Goal: Information Seeking & Learning: Check status

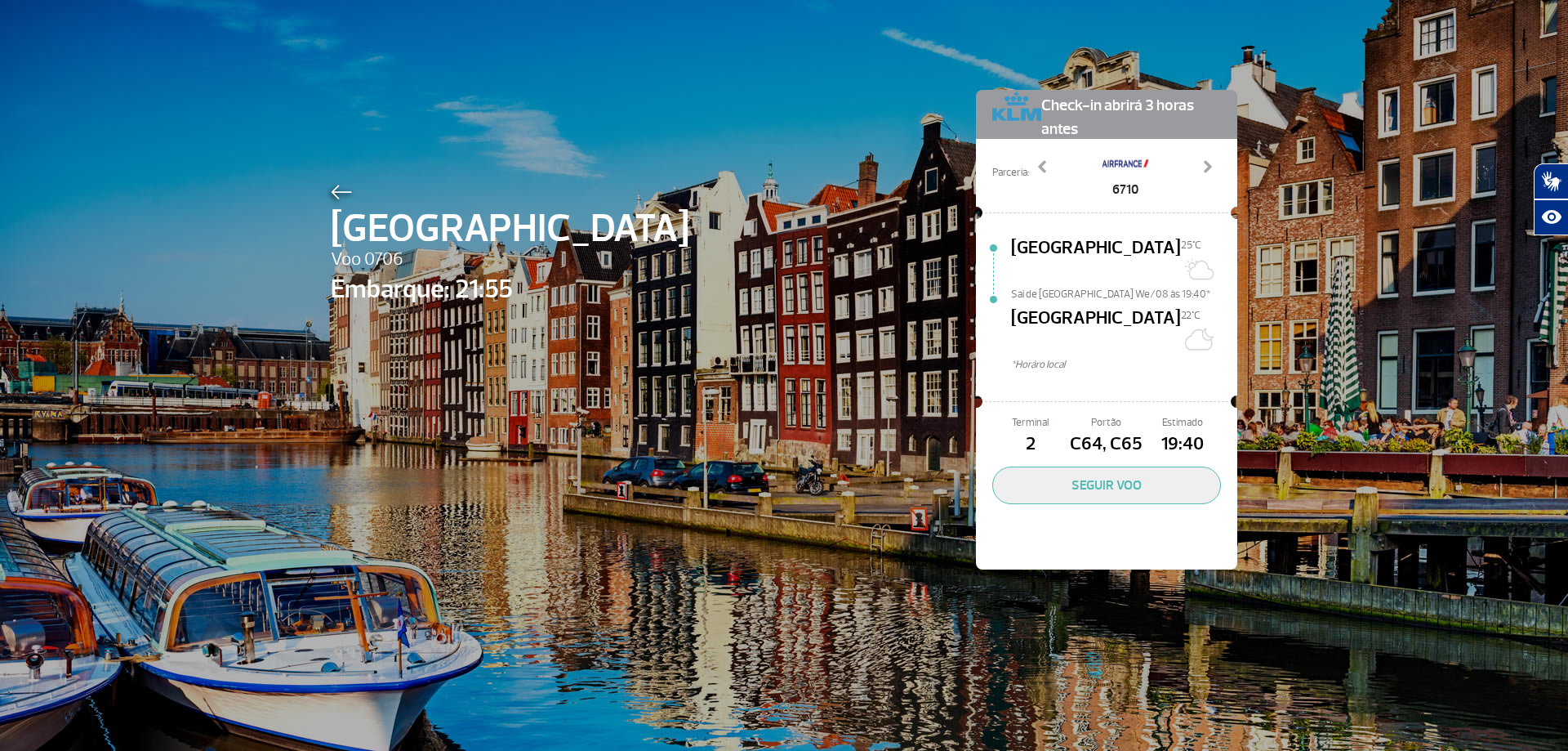
click at [331, 191] on img at bounding box center [342, 192] width 21 height 15
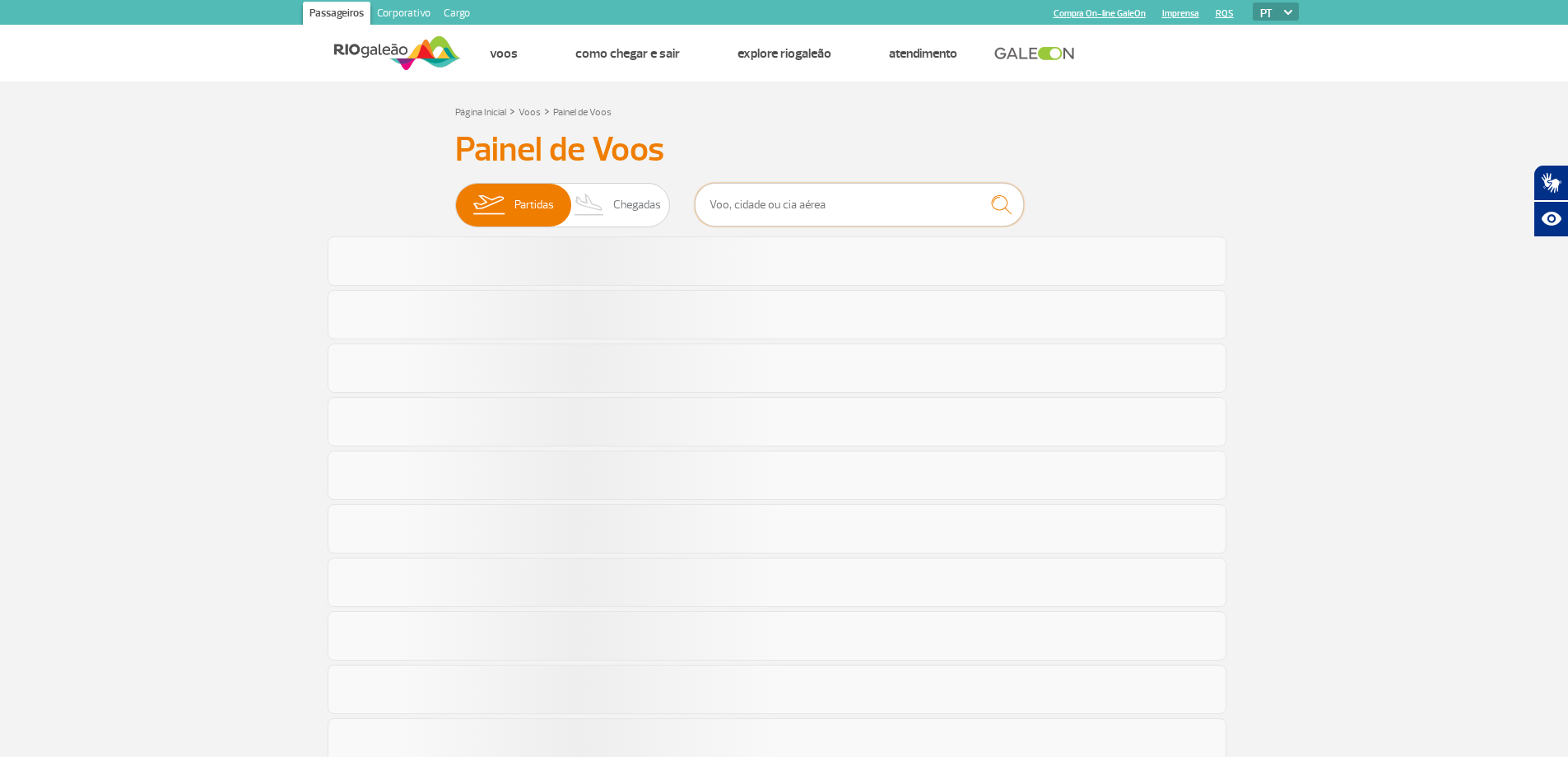
drag, startPoint x: 835, startPoint y: 210, endPoint x: 831, endPoint y: 200, distance: 10.8
click at [835, 210] on input "text" at bounding box center [859, 205] width 329 height 44
type input "8022"
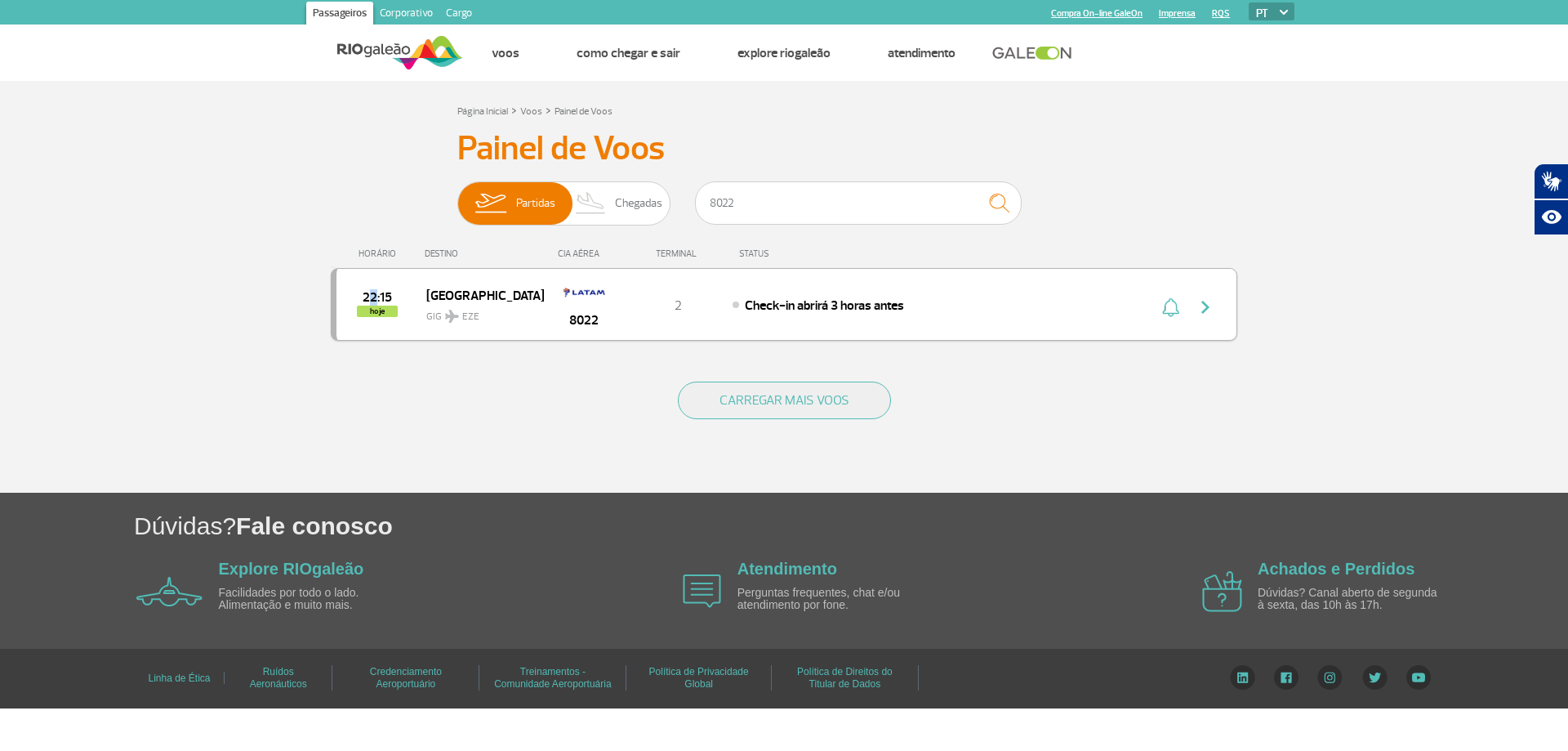
click at [374, 292] on span "22:15" at bounding box center [377, 297] width 30 height 12
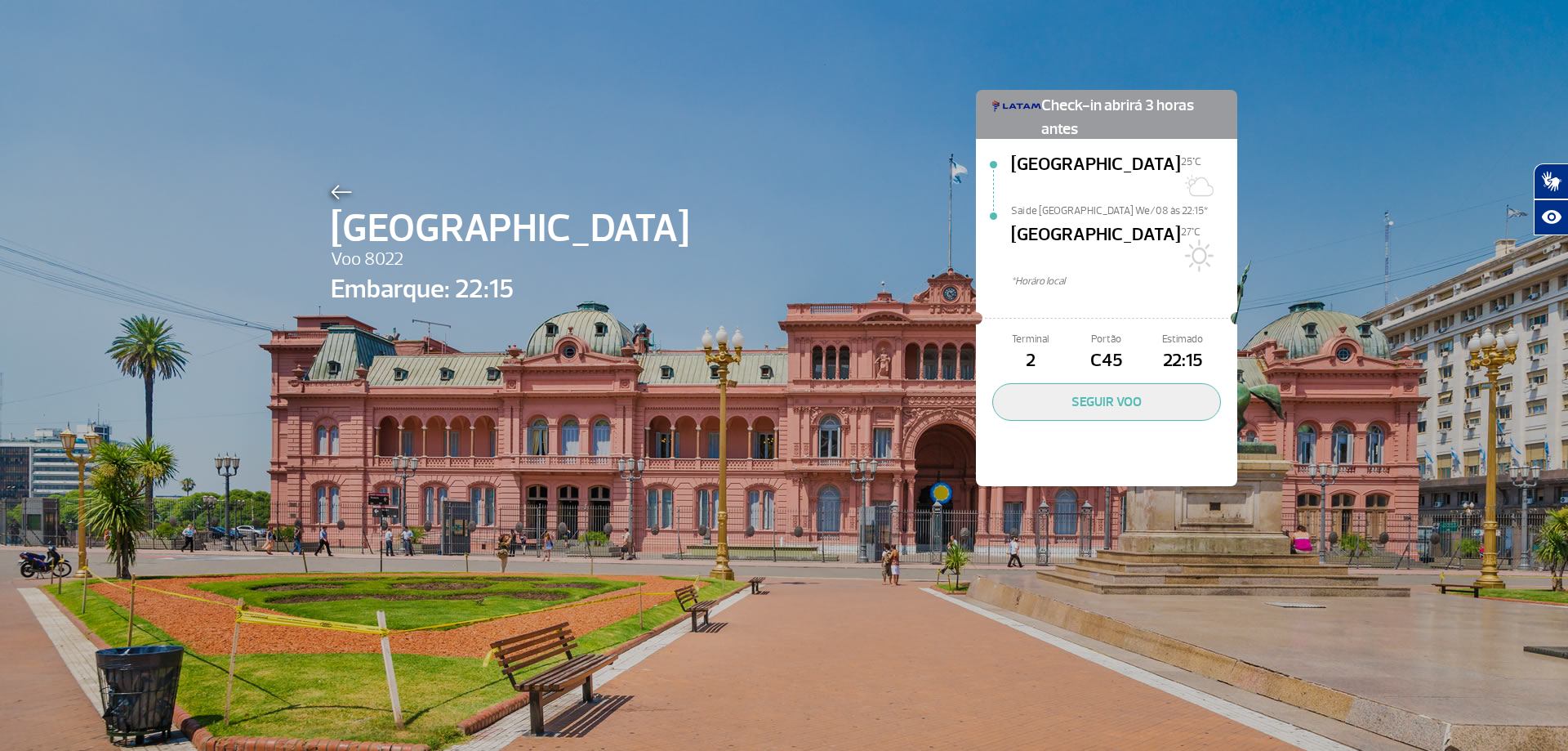
click at [337, 179] on div "[GEOGRAPHIC_DATA] Voo 8022 Embarque: 22:15 Check-in abrirá 3 horas antes [GEOGR…" at bounding box center [784, 263] width 931 height 527
click at [343, 190] on img at bounding box center [342, 192] width 21 height 15
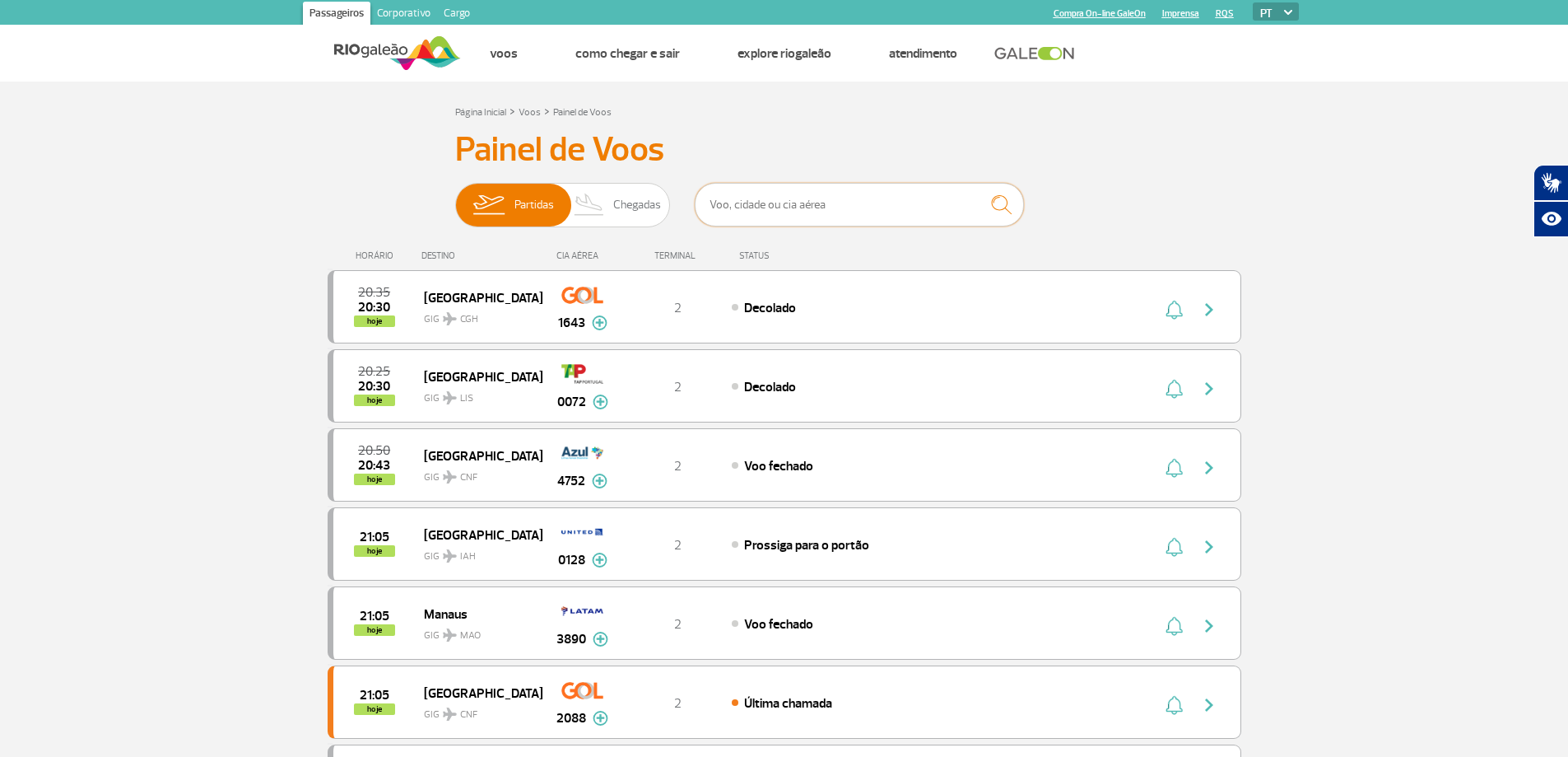
click at [881, 200] on input "text" at bounding box center [859, 205] width 329 height 44
type input "904"
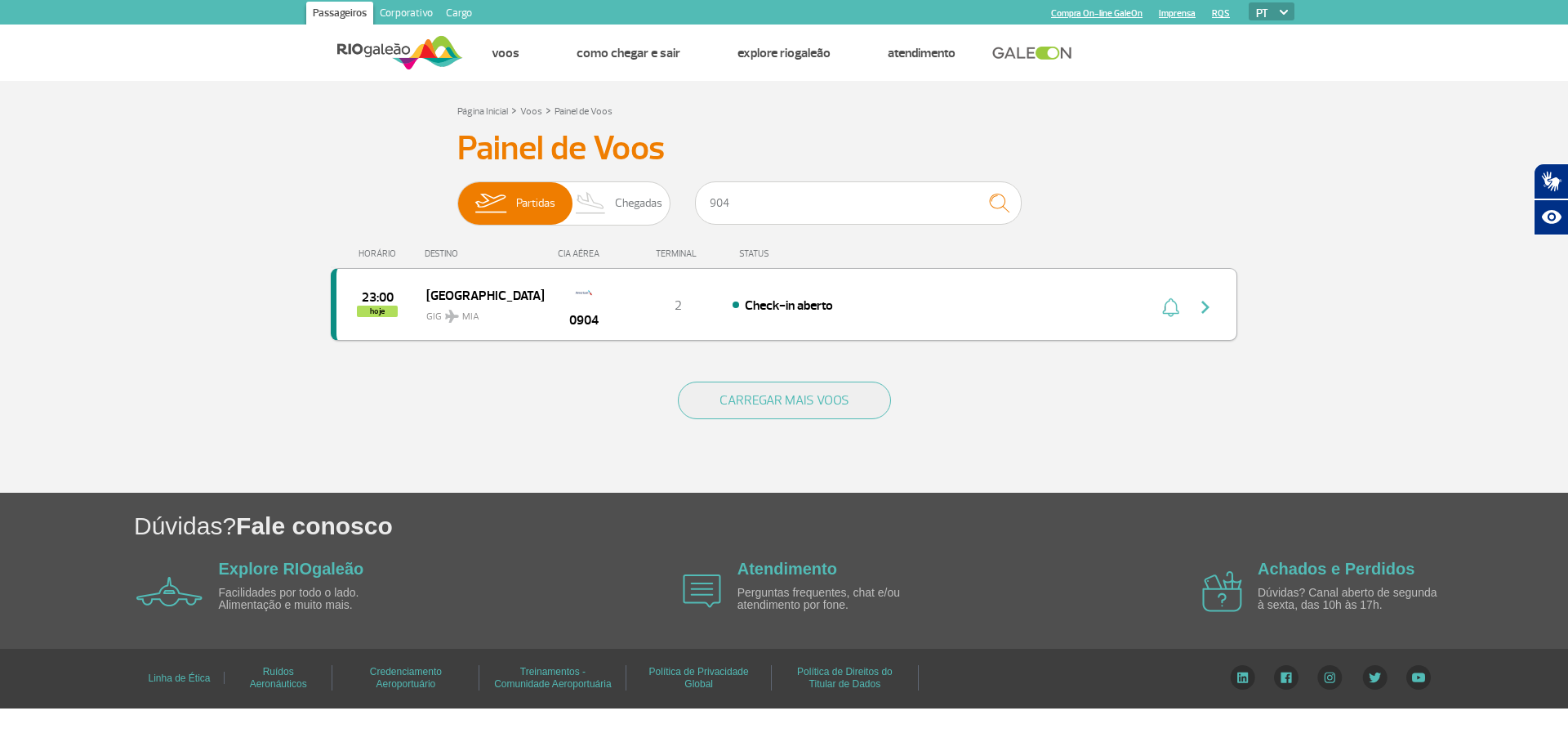
click at [1065, 302] on div "Check-in aberto" at bounding box center [913, 305] width 360 height 18
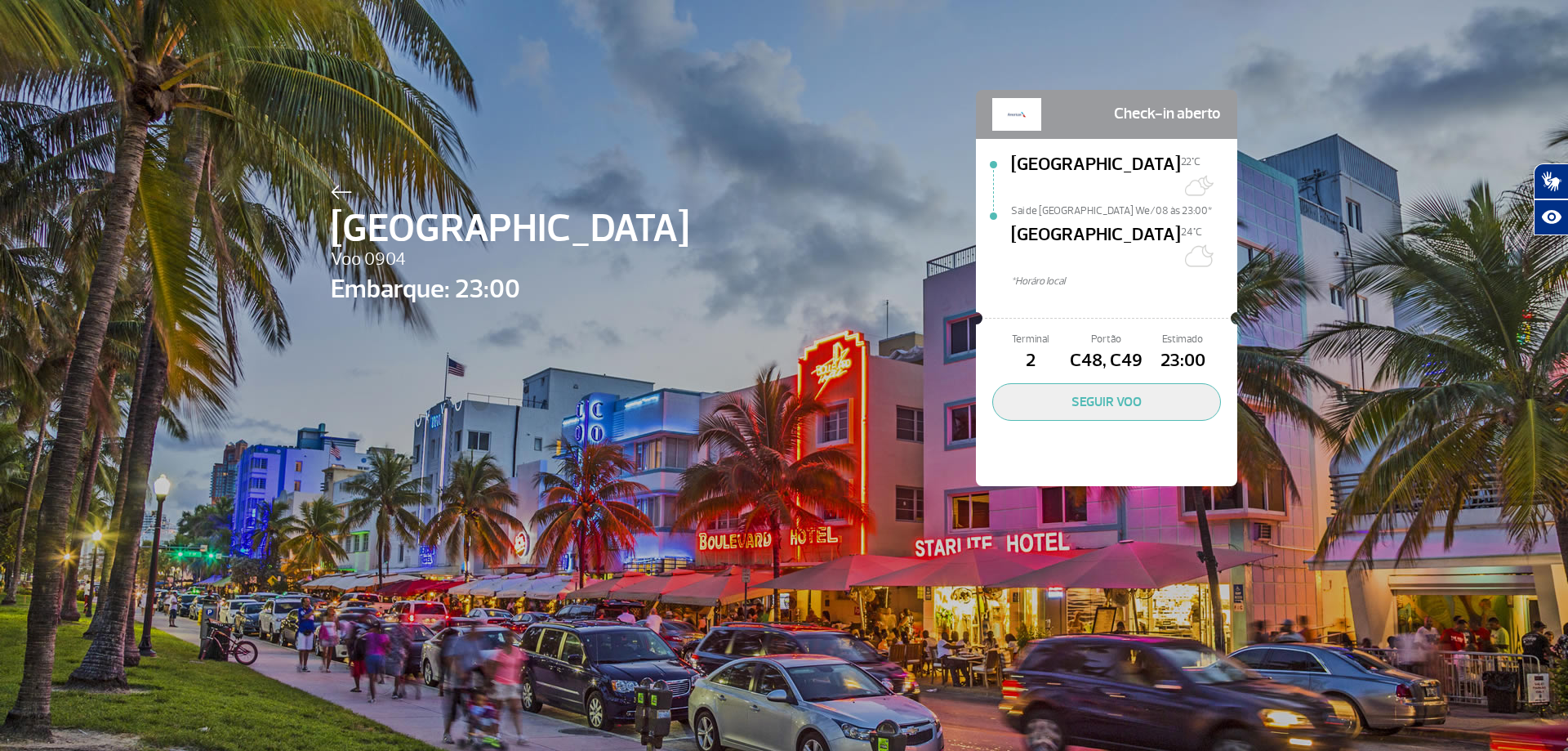
click at [337, 193] on img at bounding box center [342, 192] width 21 height 15
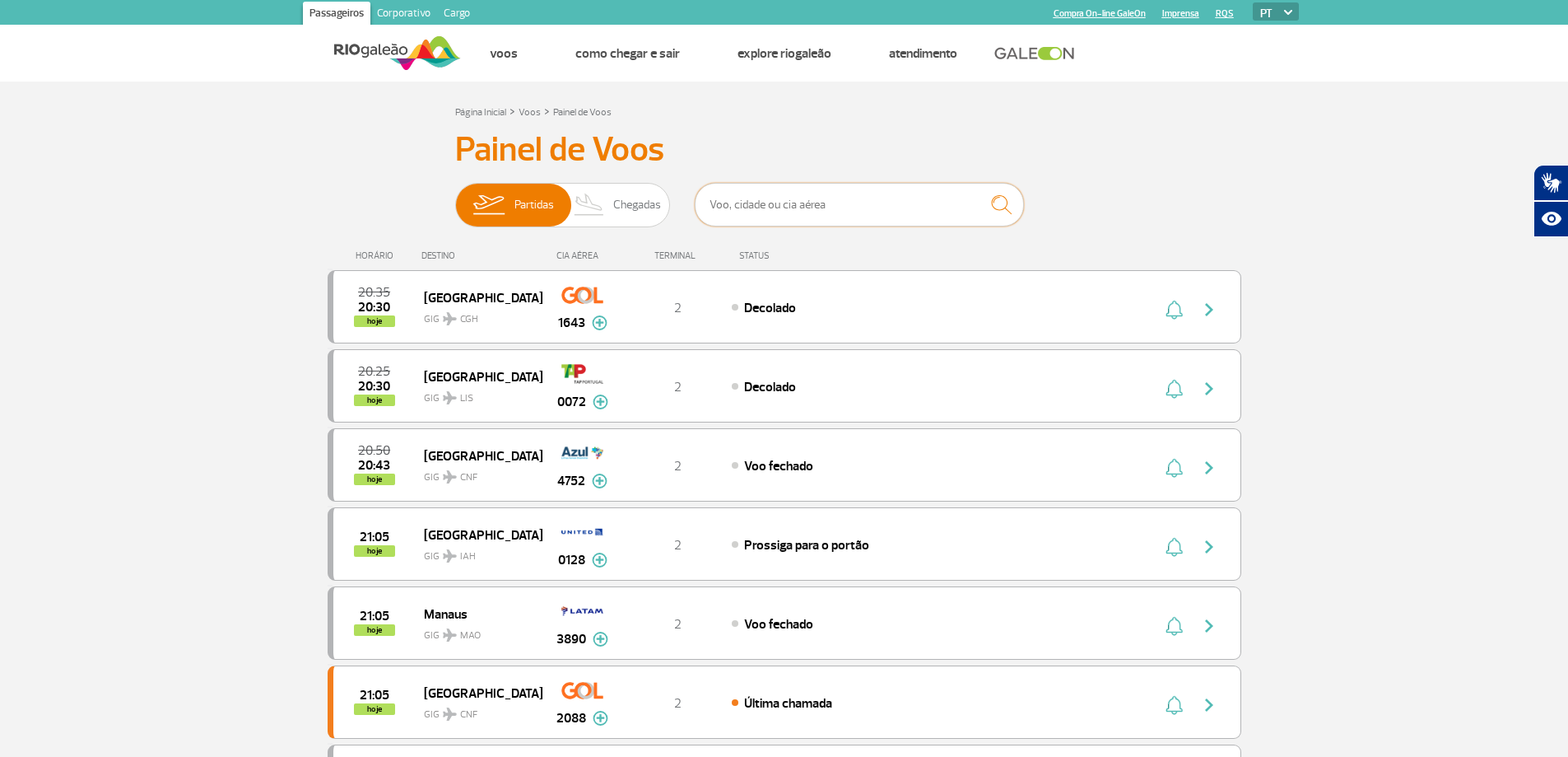
click at [791, 195] on input "text" at bounding box center [859, 205] width 329 height 44
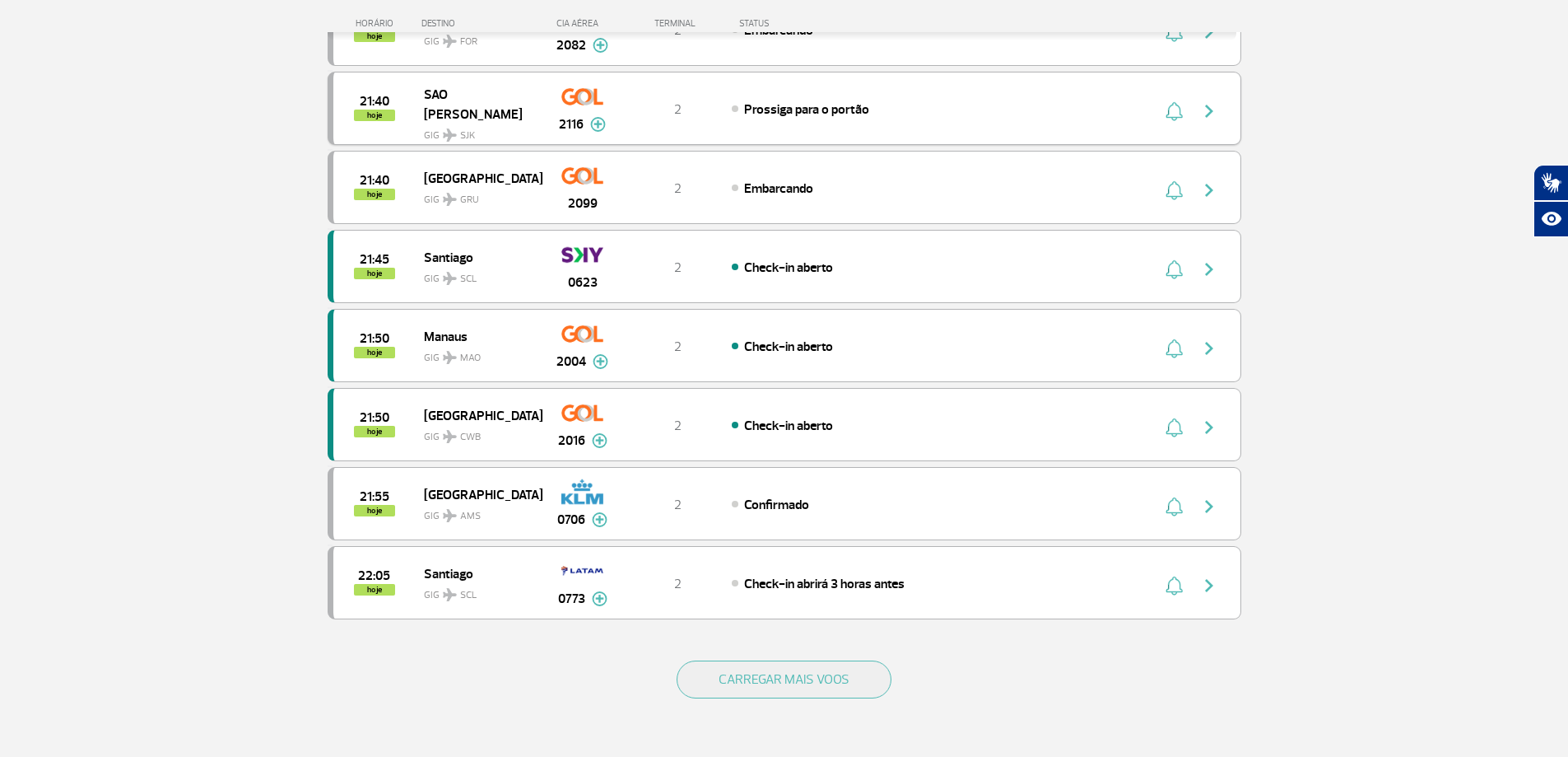
scroll to position [1318, 0]
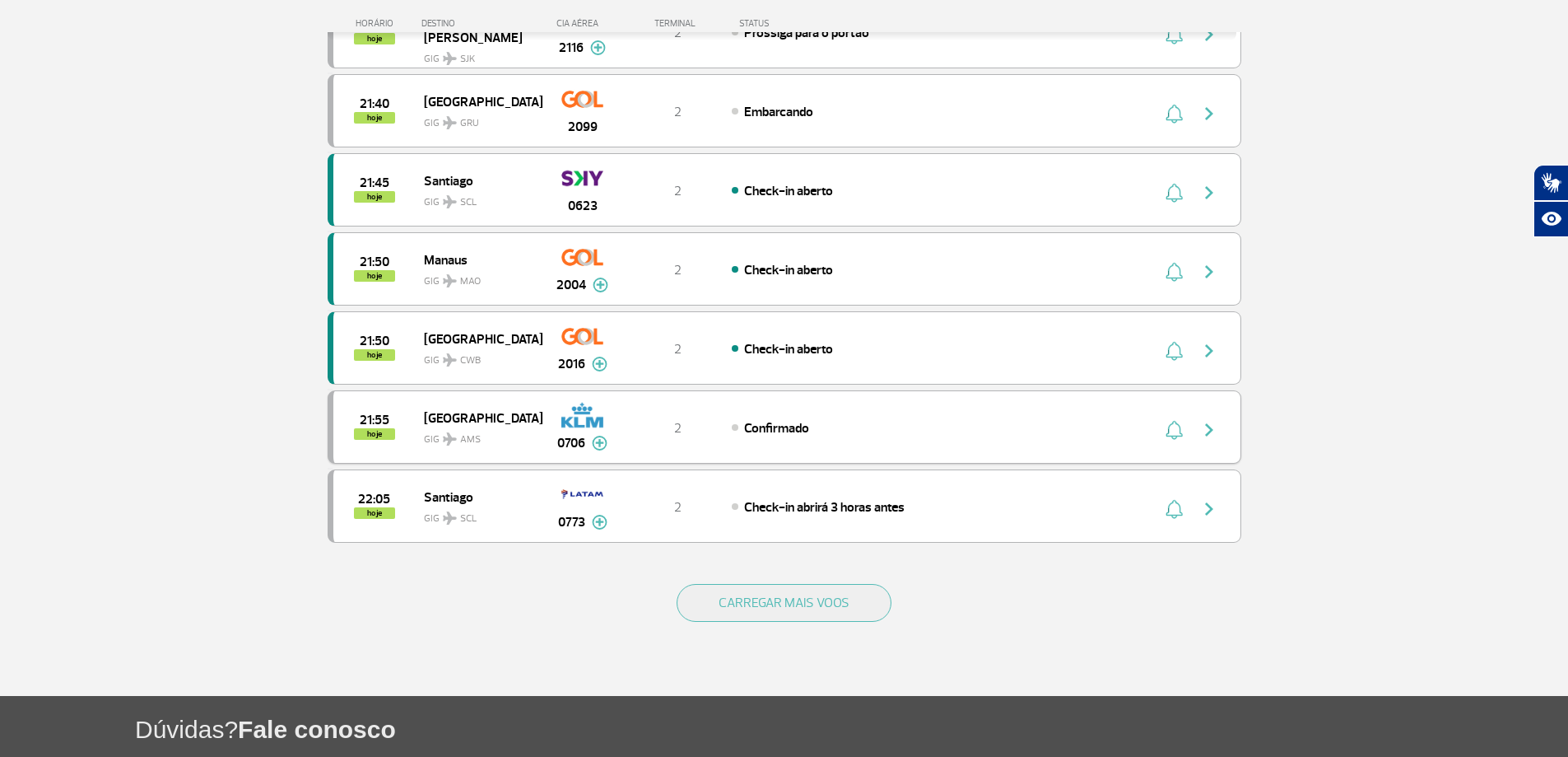
click at [706, 427] on div "2" at bounding box center [677, 427] width 108 height 18
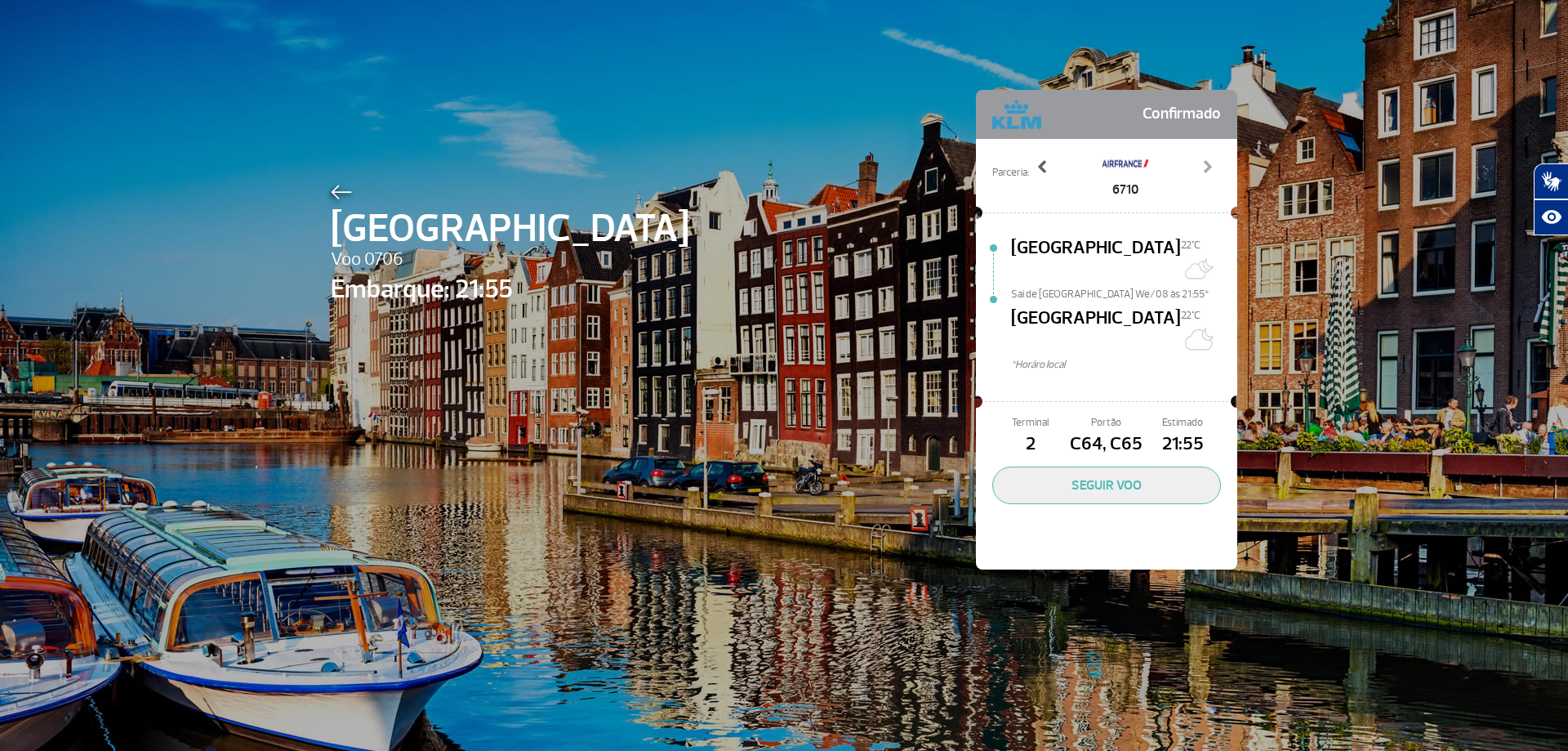
click at [1028, 164] on link "Previous" at bounding box center [1042, 179] width 29 height 41
click at [1208, 154] on div "5502" at bounding box center [1125, 173] width 192 height 53
click at [1212, 162] on link "Next" at bounding box center [1207, 179] width 29 height 41
click at [352, 191] on div at bounding box center [510, 190] width 359 height 20
